Goal: Task Accomplishment & Management: Manage account settings

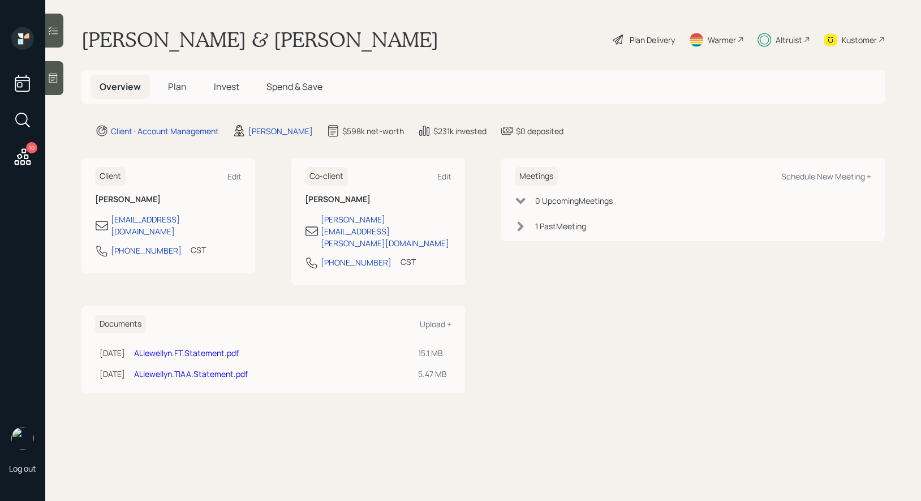
click at [179, 93] on h5 "Plan" at bounding box center [177, 87] width 37 height 24
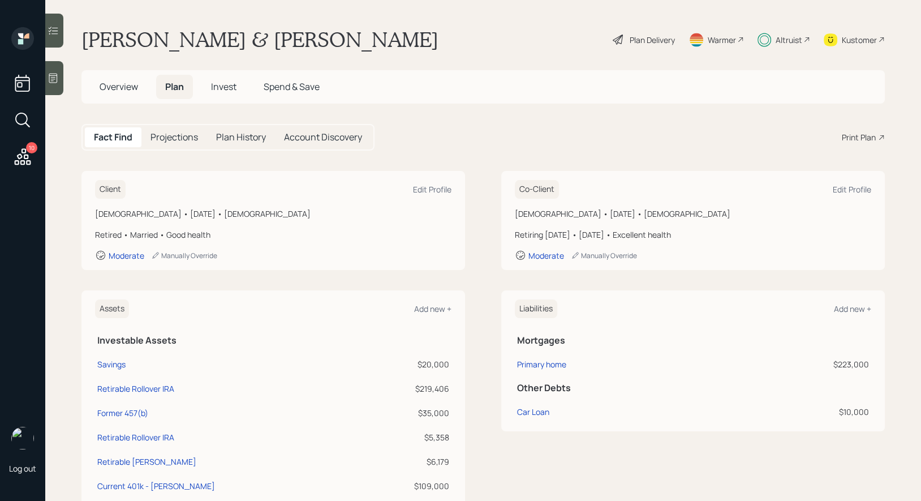
click at [224, 85] on span "Invest" at bounding box center [223, 86] width 25 height 12
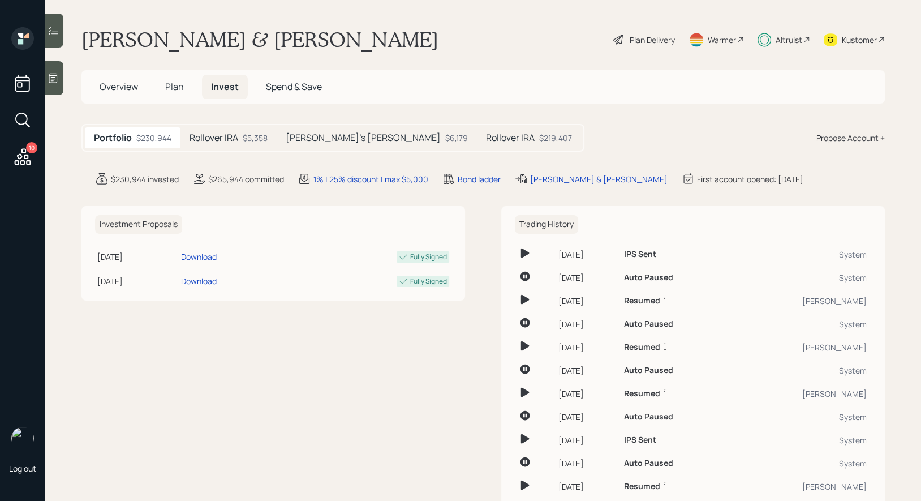
click at [224, 136] on h5 "Rollover IRA" at bounding box center [214, 137] width 49 height 11
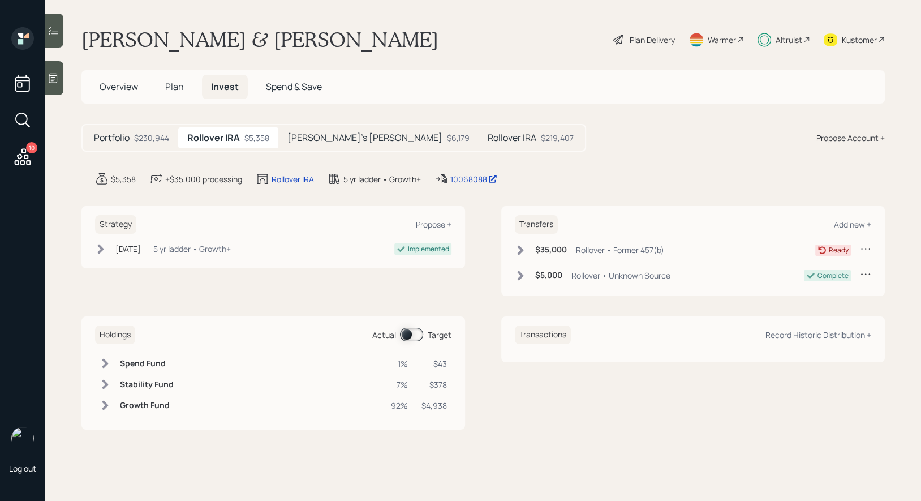
click at [337, 139] on h5 "[PERSON_NAME]'s [PERSON_NAME]" at bounding box center [365, 137] width 155 height 11
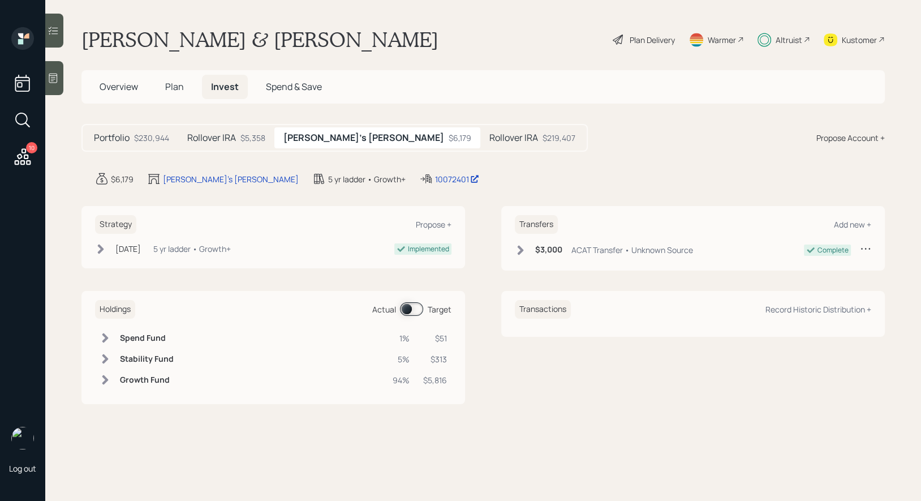
click at [213, 141] on h5 "Rollover IRA" at bounding box center [211, 137] width 49 height 11
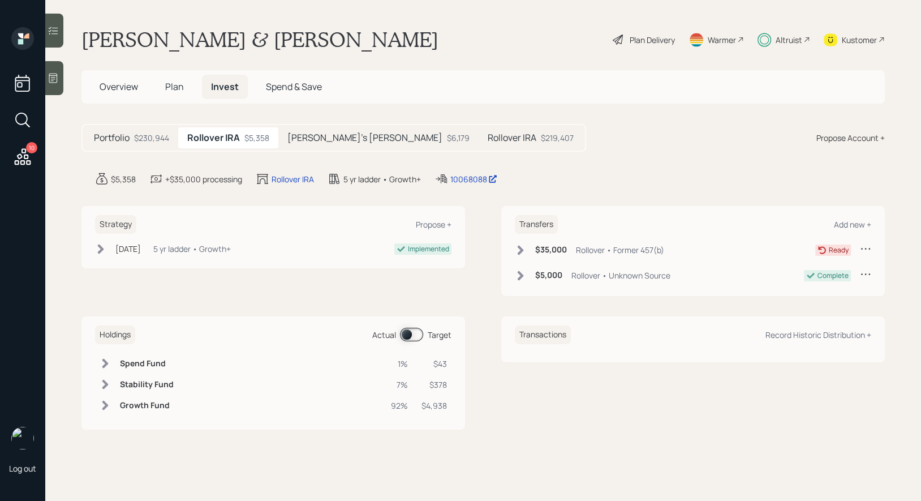
click at [488, 137] on h5 "Rollover IRA" at bounding box center [512, 137] width 49 height 11
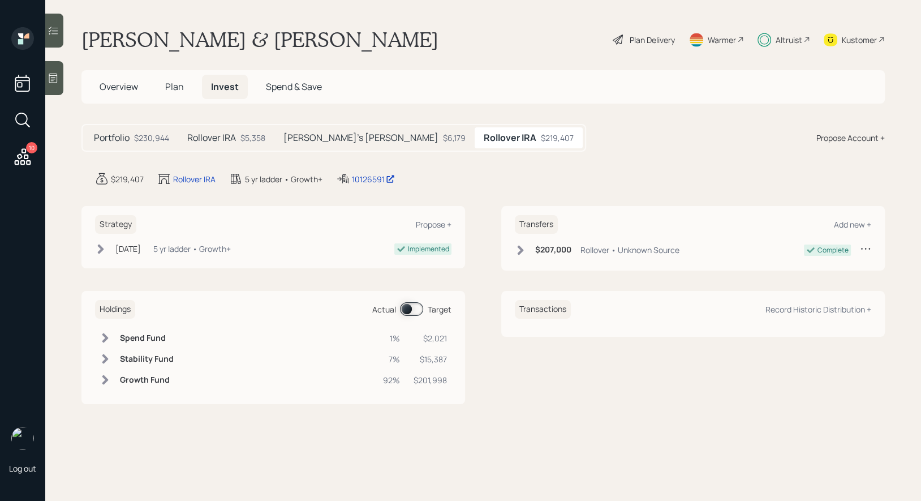
click at [225, 137] on h5 "Rollover IRA" at bounding box center [211, 137] width 49 height 11
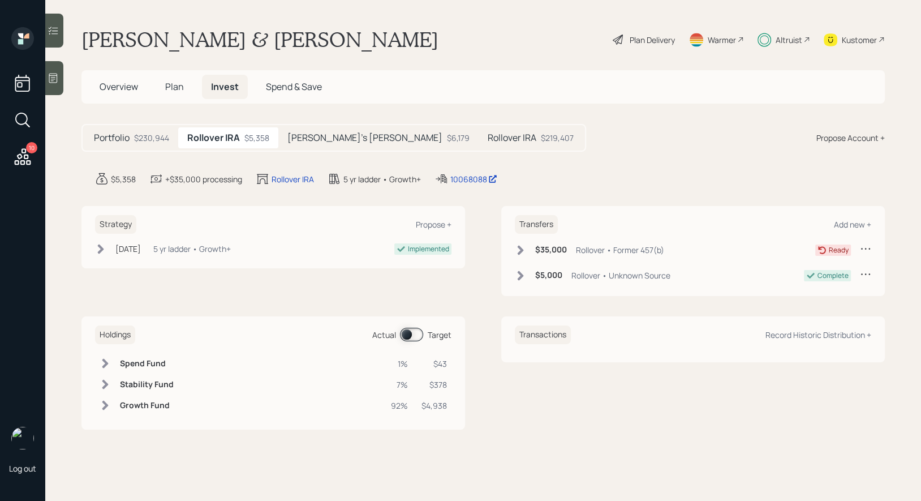
click at [868, 248] on icon at bounding box center [865, 248] width 11 height 11
click at [830, 282] on div "Cancel Transfer" at bounding box center [831, 281] width 82 height 11
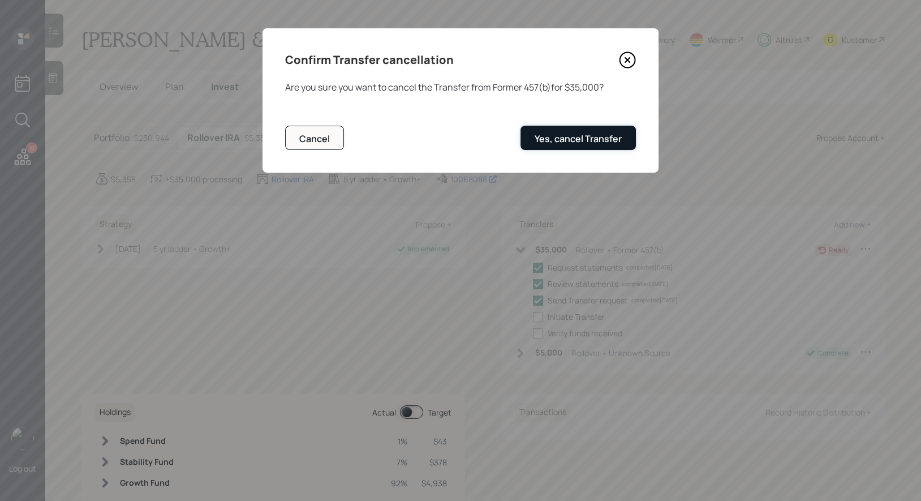
click at [594, 139] on div "Yes, cancel Transfer" at bounding box center [578, 138] width 87 height 12
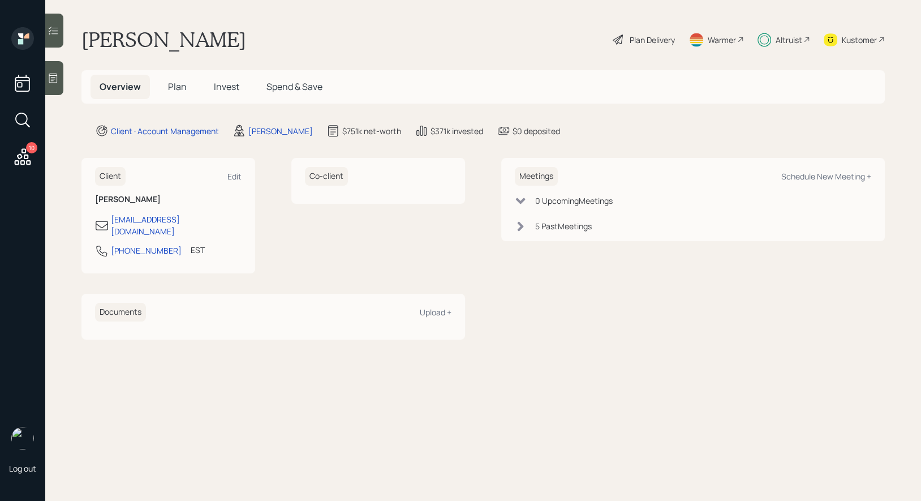
click at [174, 86] on span "Plan" at bounding box center [177, 86] width 19 height 12
